Goal: Find specific page/section: Find specific page/section

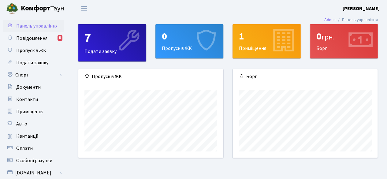
scroll to position [88, 145]
click at [20, 137] on span "Квитанції" at bounding box center [27, 136] width 22 height 7
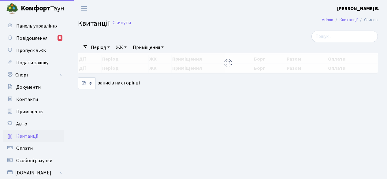
select select "25"
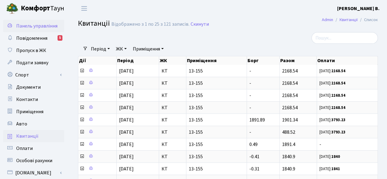
click at [27, 25] on span "Панель управління" at bounding box center [36, 26] width 41 height 7
